Goal: Task Accomplishment & Management: Complete application form

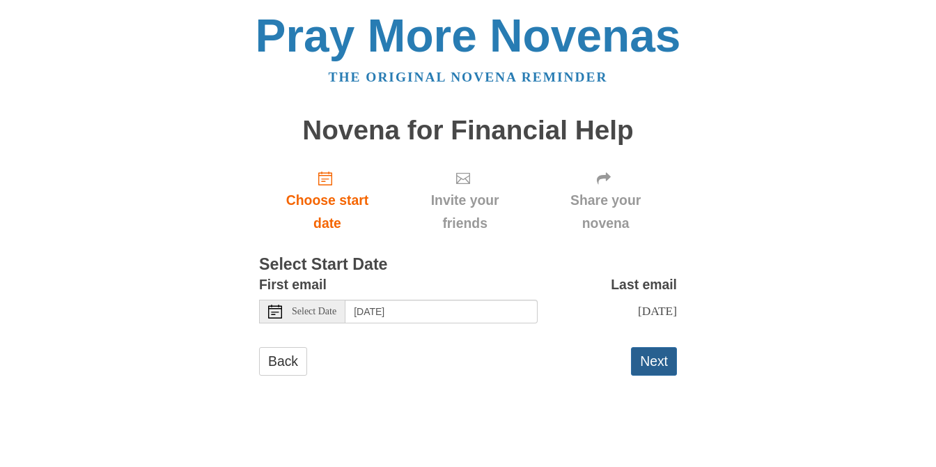
click at [656, 362] on button "Next" at bounding box center [654, 361] width 46 height 29
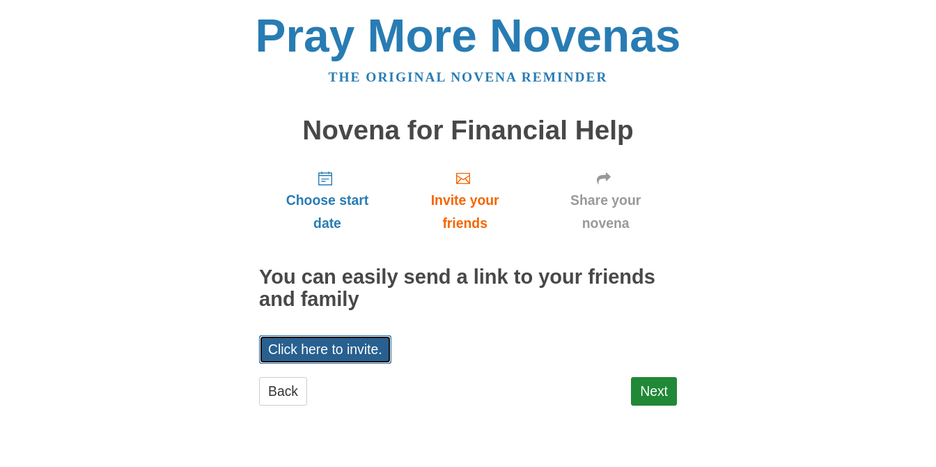
click at [342, 351] on link "Click here to invite." at bounding box center [325, 349] width 132 height 29
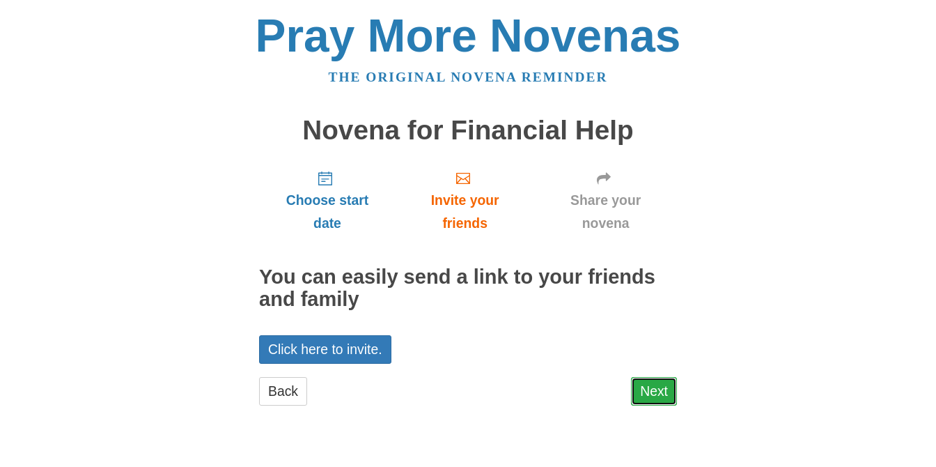
click at [673, 387] on link "Next" at bounding box center [654, 391] width 46 height 29
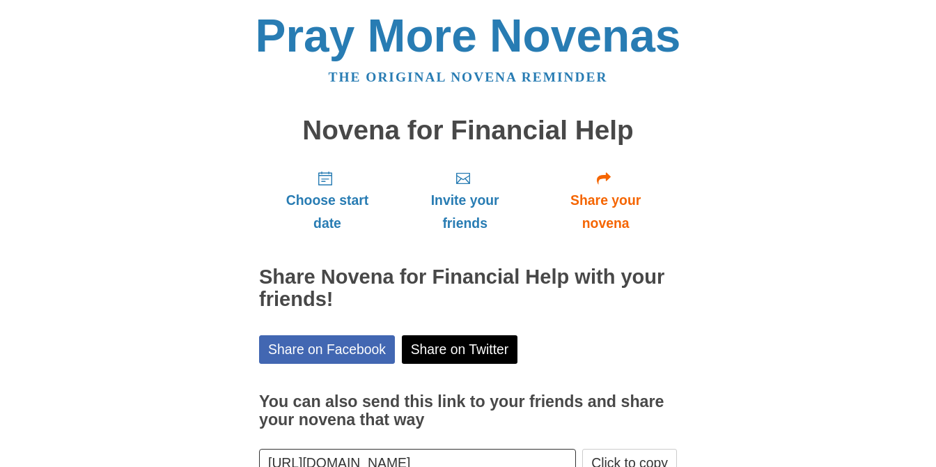
scroll to position [93, 0]
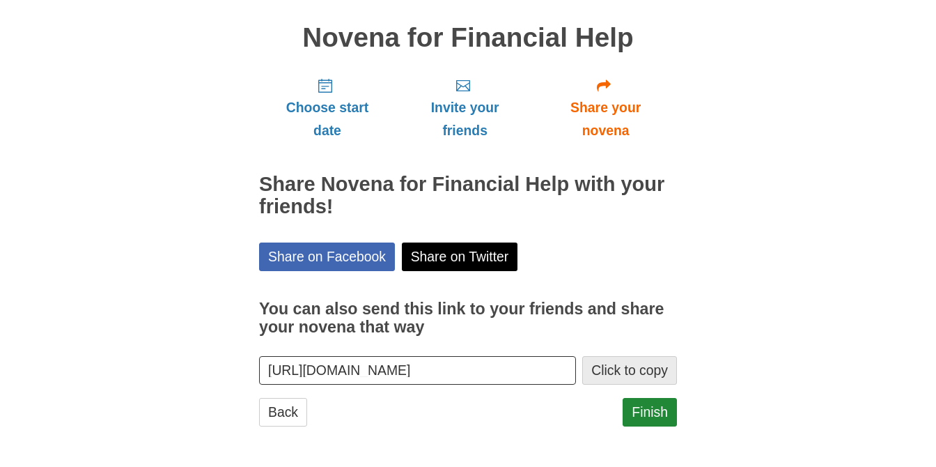
click at [628, 362] on button "Click to copy" at bounding box center [629, 370] width 95 height 29
click at [633, 419] on link "Finish" at bounding box center [650, 412] width 54 height 29
